Goal: Check status: Check status

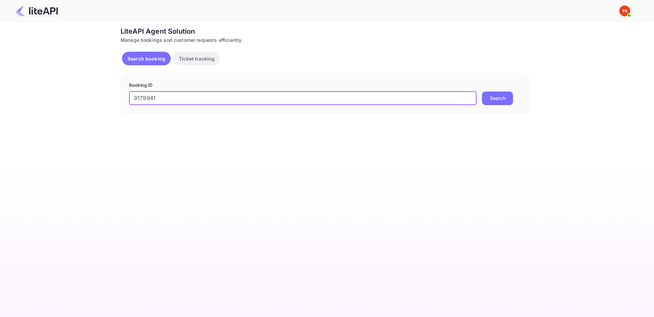
type input "9179941"
click at [500, 99] on button "Search" at bounding box center [497, 99] width 31 height 14
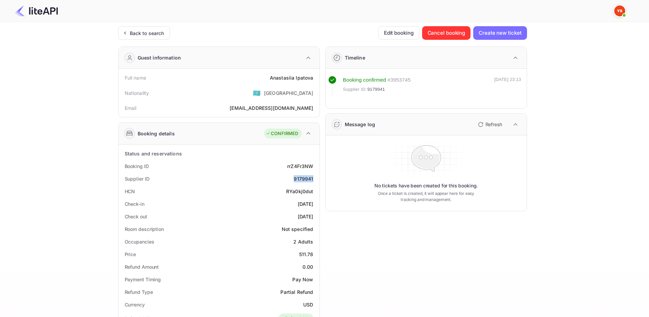
drag, startPoint x: 296, startPoint y: 181, endPoint x: 316, endPoint y: 181, distance: 20.1
click at [316, 181] on div "Supplier ID 9179941" at bounding box center [218, 179] width 195 height 13
copy div "9179941"
drag, startPoint x: 270, startPoint y: 78, endPoint x: 314, endPoint y: 82, distance: 43.8
click at [314, 82] on div "Full name [PERSON_NAME]" at bounding box center [218, 78] width 195 height 13
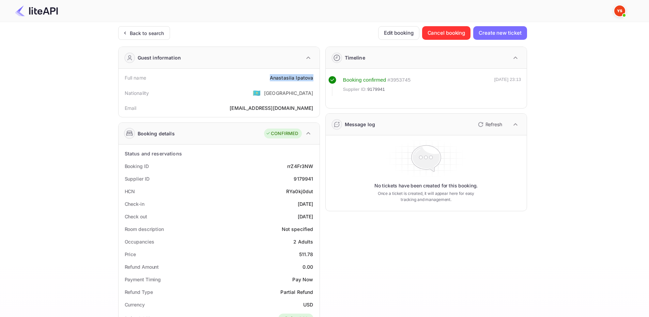
copy div "[PERSON_NAME]"
drag, startPoint x: 299, startPoint y: 253, endPoint x: 319, endPoint y: 252, distance: 19.4
copy div "511.78"
